Goal: Navigation & Orientation: Find specific page/section

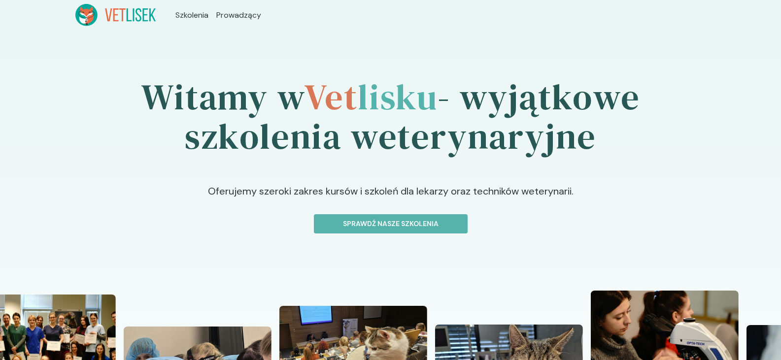
click at [141, 12] on icon at bounding box center [115, 15] width 81 height 22
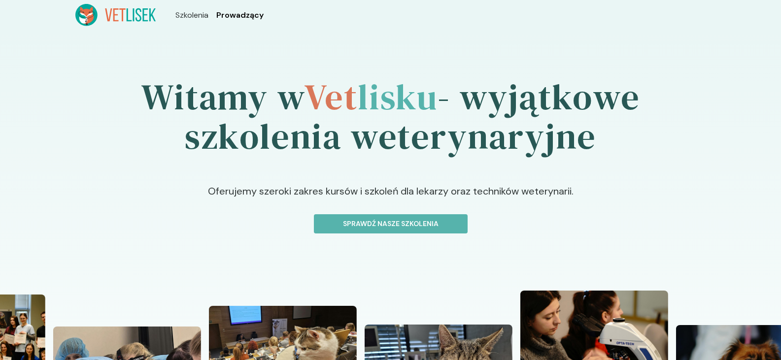
click at [237, 14] on span "Prowadzący" at bounding box center [239, 15] width 47 height 12
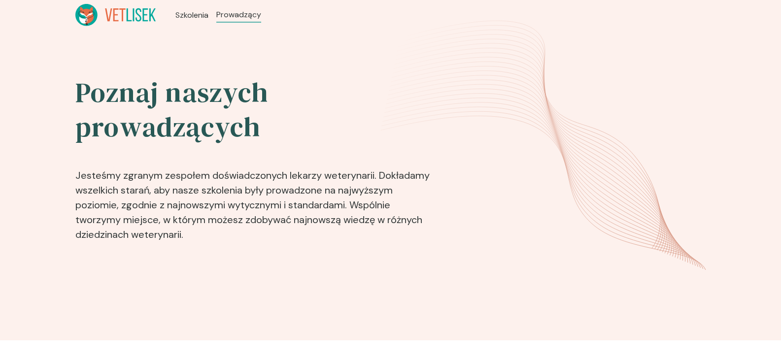
click at [131, 19] on icon at bounding box center [115, 15] width 81 height 22
